Goal: Check status: Check status

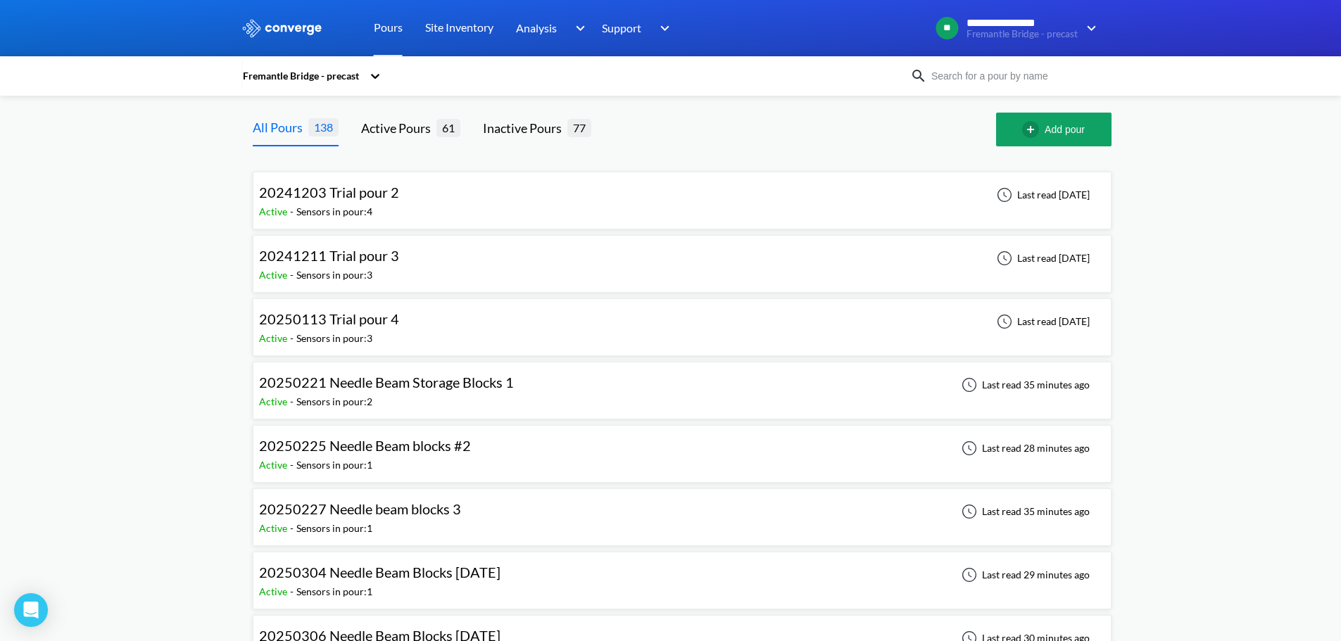
click at [1049, 77] on input at bounding box center [1012, 75] width 170 height 15
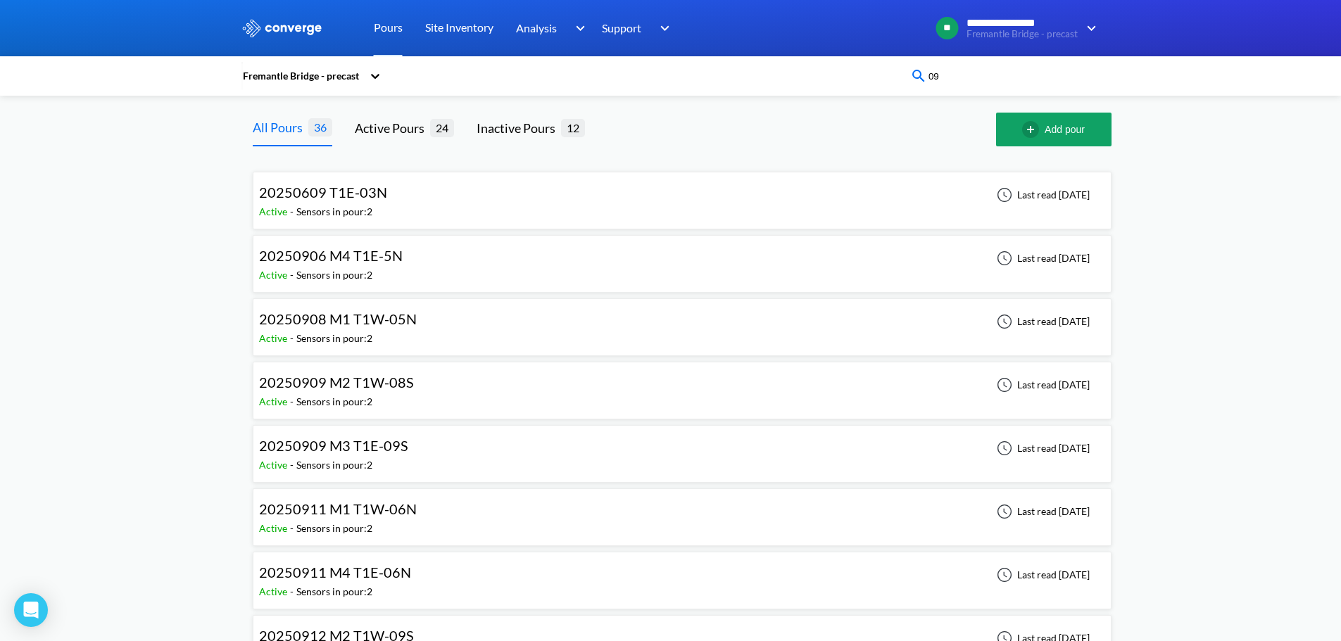
type input "09n"
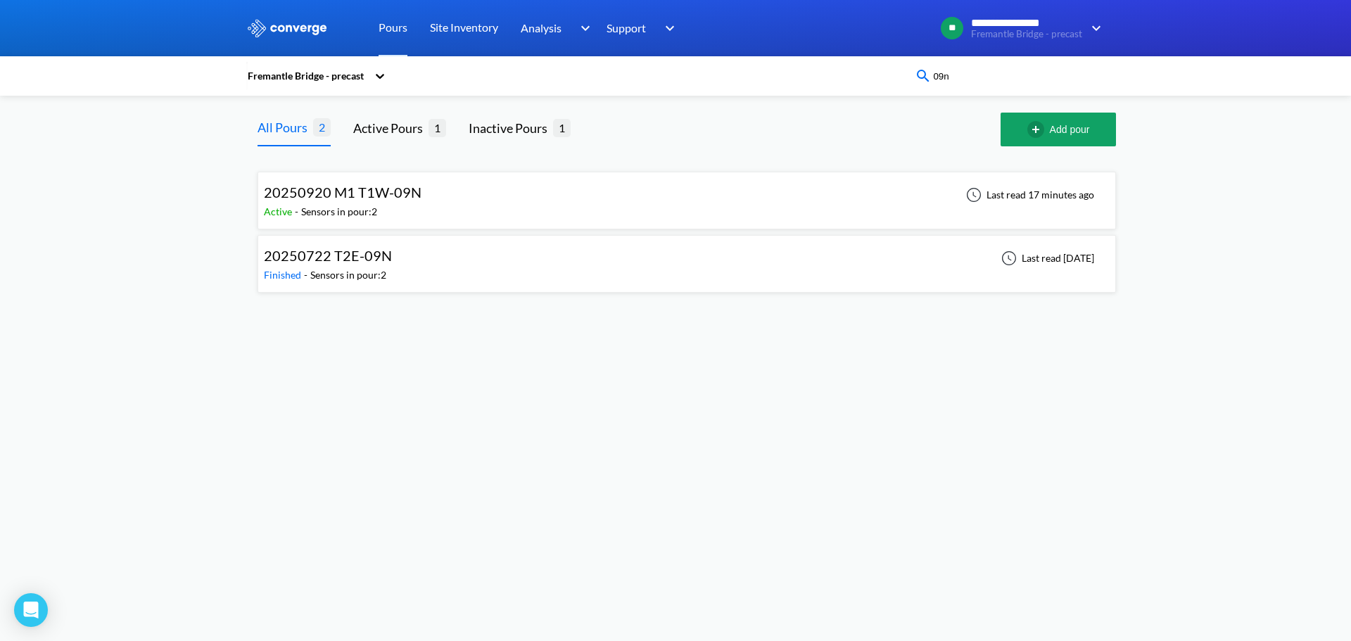
drag, startPoint x: 976, startPoint y: 82, endPoint x: 911, endPoint y: 74, distance: 65.3
click at [911, 74] on div "Fremantle Bridge - precast 09n" at bounding box center [675, 76] width 859 height 32
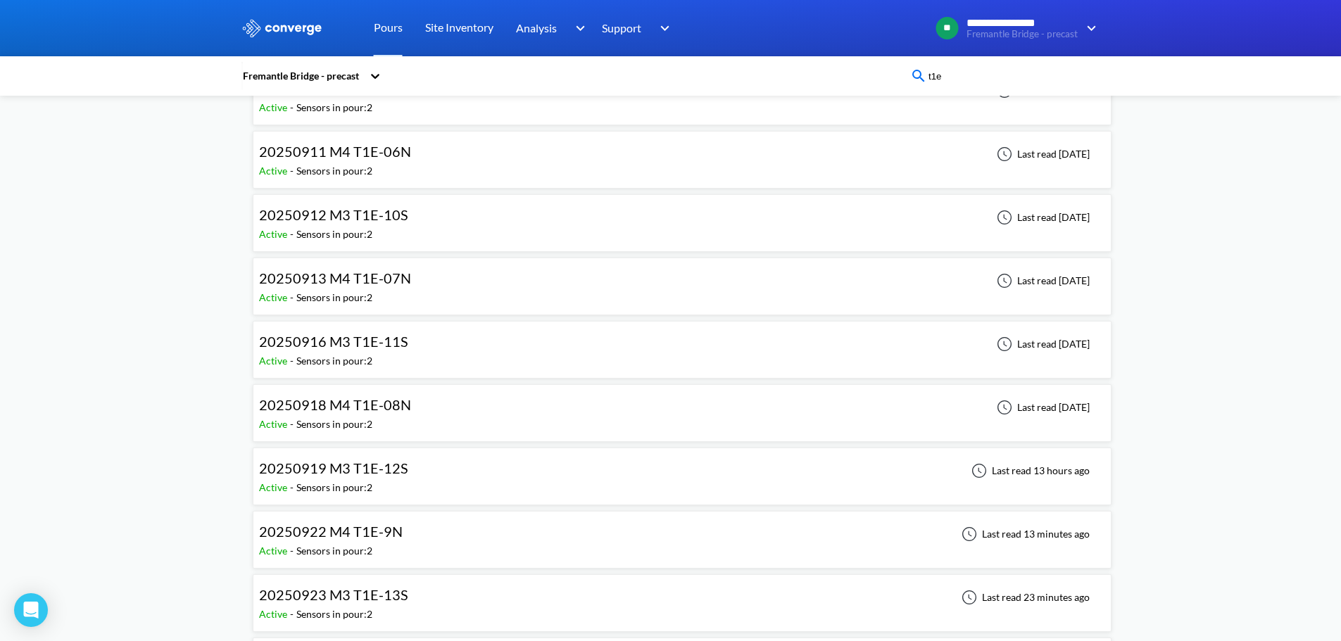
scroll to position [282, 0]
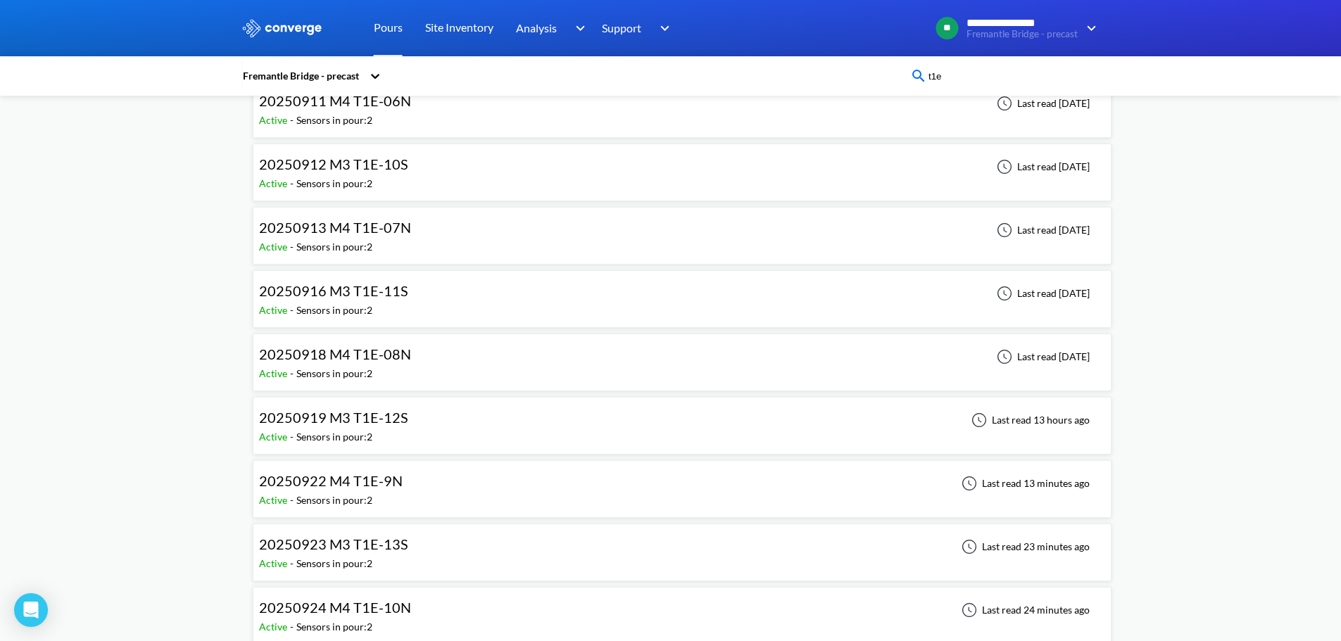
type input "t1e"
click at [537, 487] on div "20250922 M4 T1E-9N Active - Sensors in pour: 2 Last read 13 minutes ago" at bounding box center [682, 489] width 846 height 45
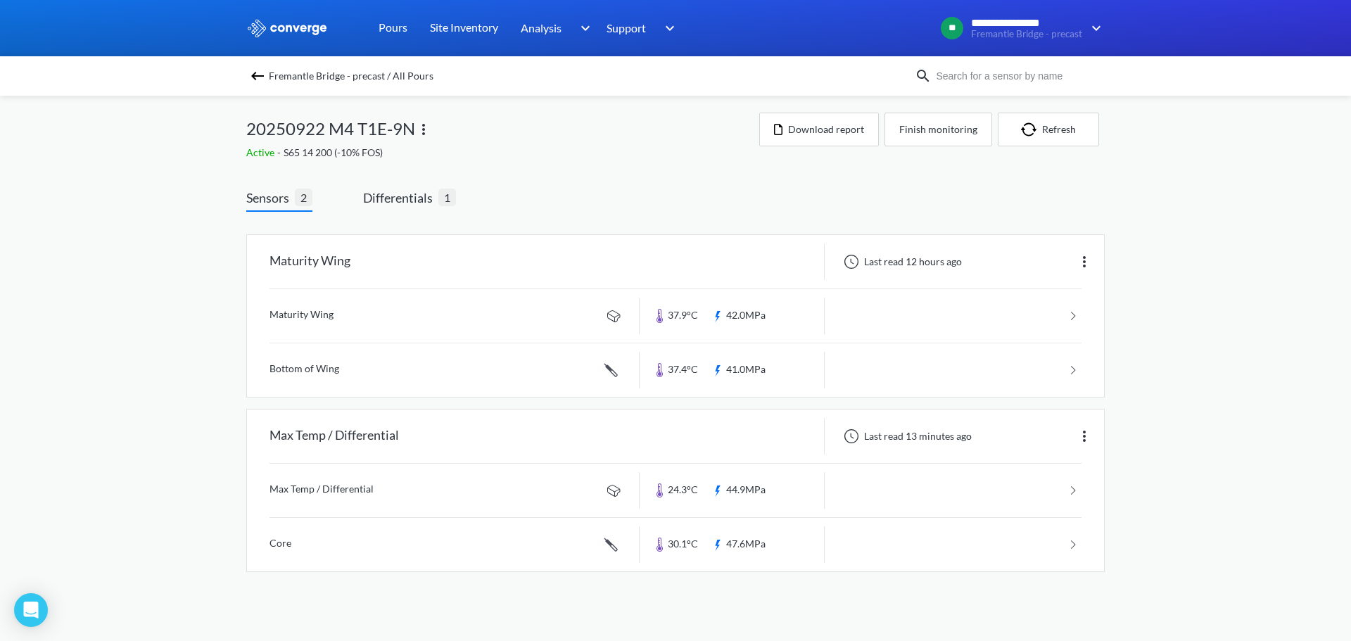
click at [265, 72] on img at bounding box center [257, 76] width 17 height 17
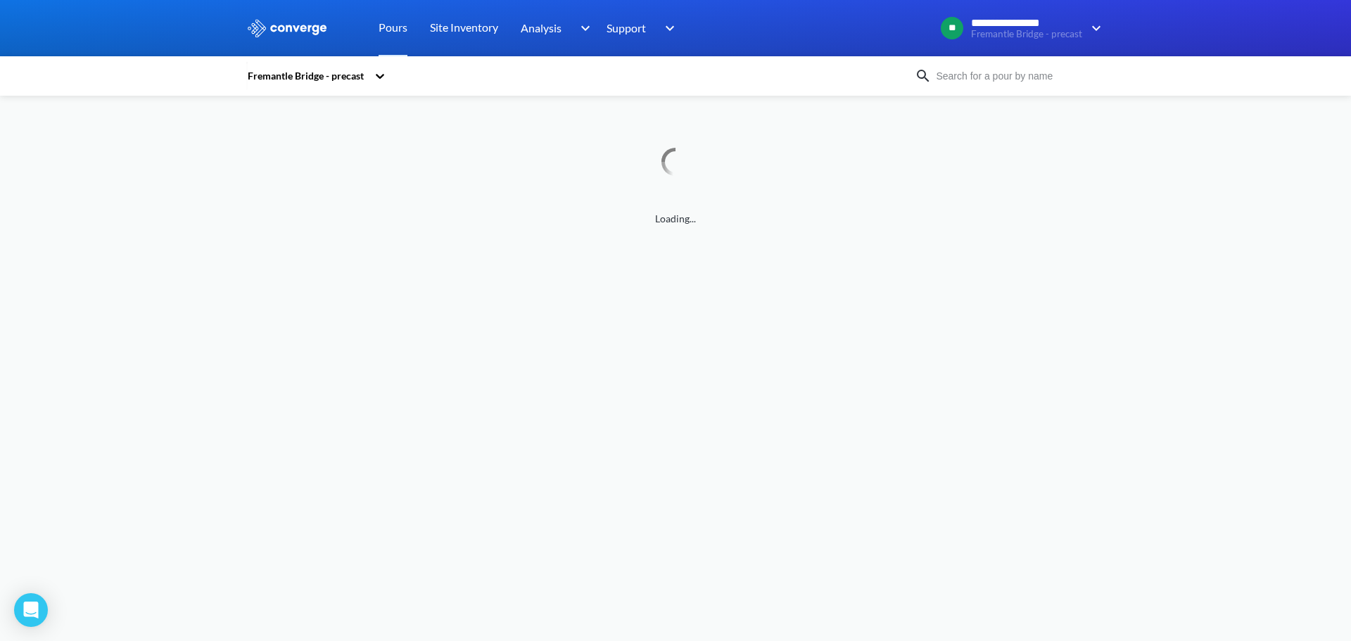
click at [959, 68] on input at bounding box center [1017, 75] width 170 height 15
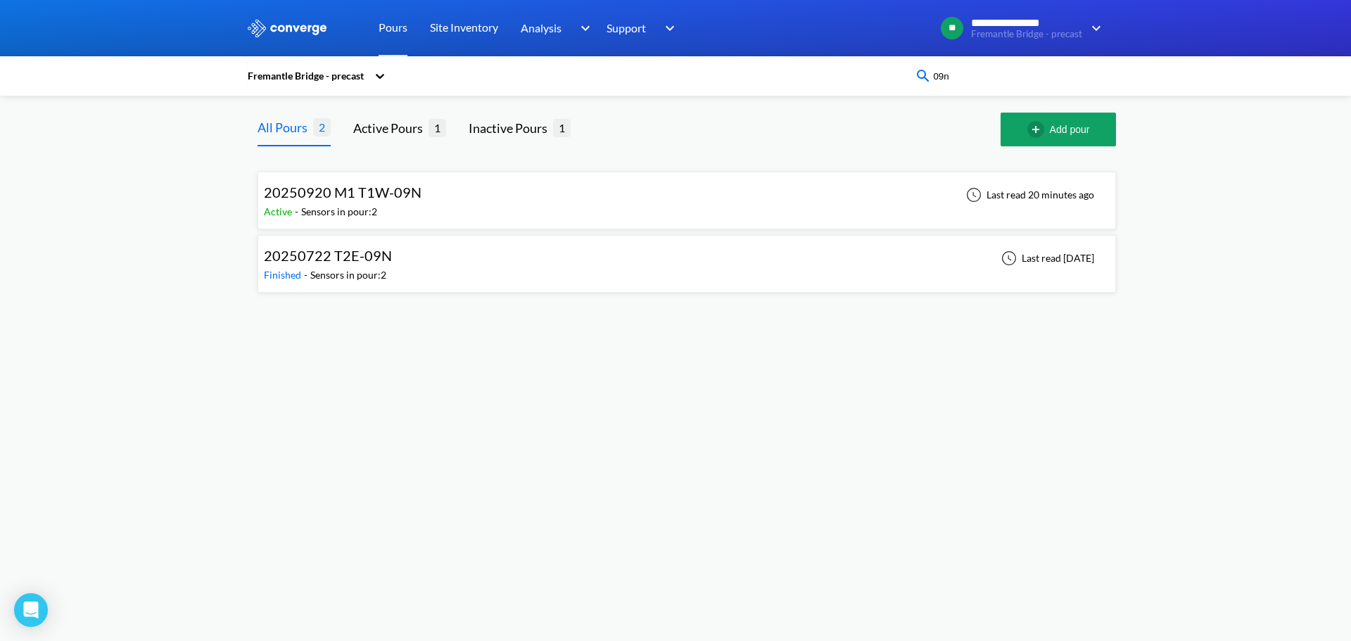
type input "09n"
click at [486, 209] on div "20250920 M1 T1W-09N Active - Sensors in pour: 2 Last read 20 minutes ago" at bounding box center [687, 200] width 846 height 45
